Goal: Navigation & Orientation: Find specific page/section

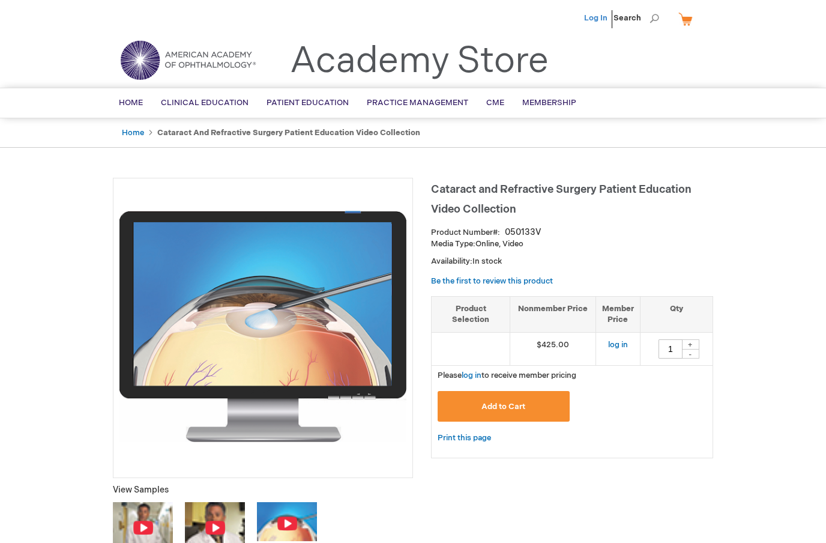
click at [597, 22] on link "Log In" at bounding box center [595, 18] width 23 height 10
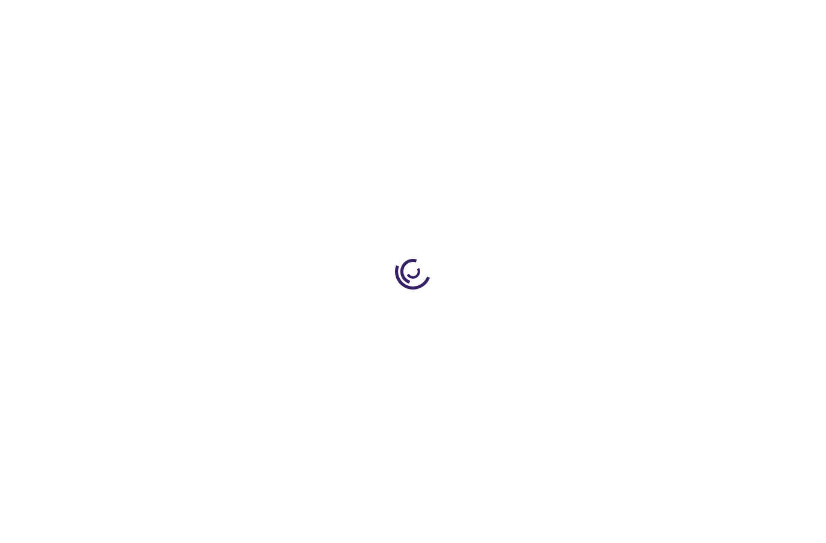
type input "1"
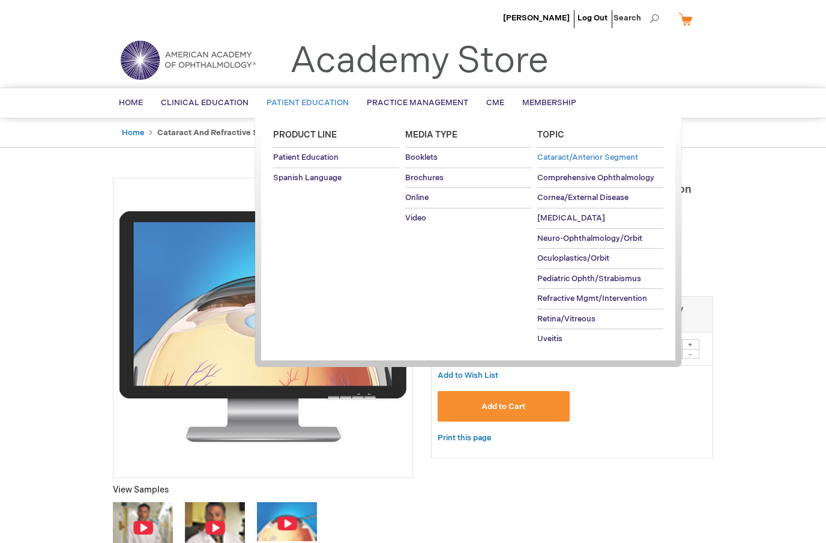
click at [627, 157] on span "Cataract/Anterior Segment" at bounding box center [587, 158] width 101 height 10
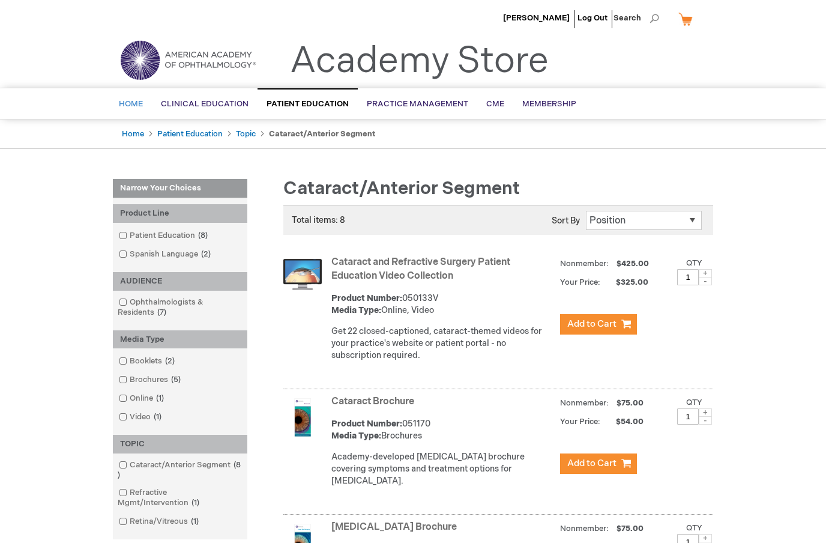
click at [132, 106] on span "Home" at bounding box center [131, 104] width 24 height 10
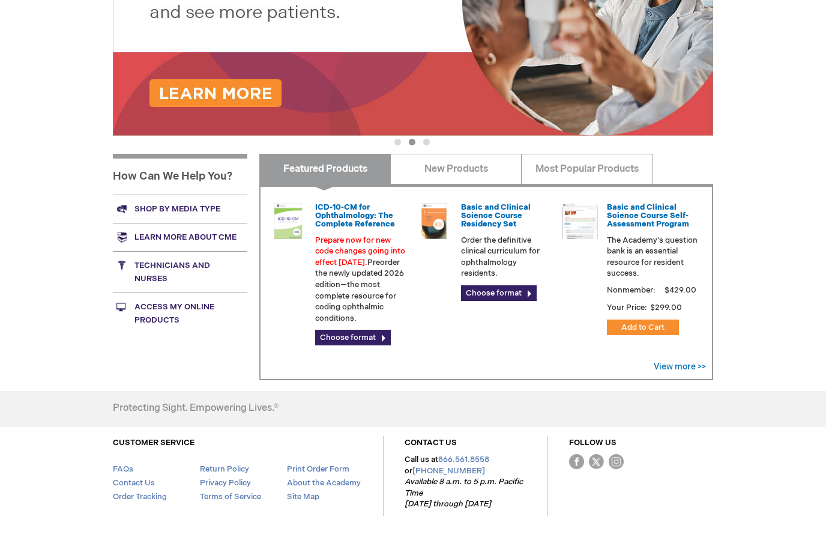
scroll to position [275, 0]
click at [168, 313] on link "Access My Online Products" at bounding box center [180, 312] width 135 height 41
